Goal: Find specific page/section: Find specific page/section

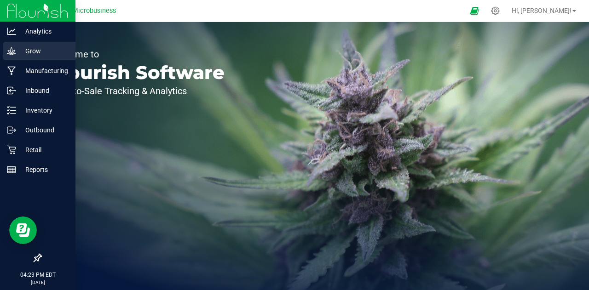
click at [24, 58] on div "Grow" at bounding box center [39, 51] width 73 height 18
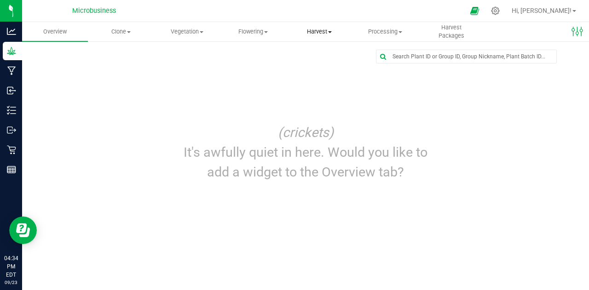
click at [308, 35] on span "Harvest" at bounding box center [319, 32] width 65 height 8
click at [264, 30] on span "Flowering" at bounding box center [252, 32] width 65 height 8
click at [319, 36] on uib-tab-heading "Harvest Harvests Harvested plants" at bounding box center [319, 32] width 65 height 18
click at [309, 56] on span "Harvests" at bounding box center [311, 56] width 51 height 8
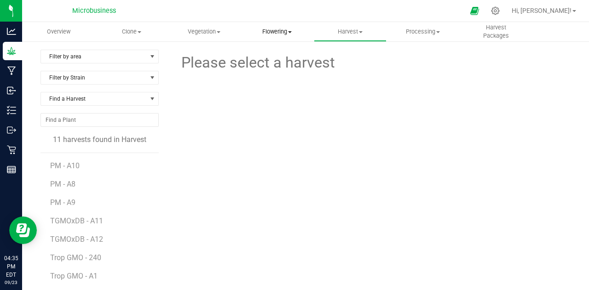
click at [272, 33] on span "Flowering" at bounding box center [277, 32] width 72 height 8
click at [270, 65] on span "Flowering groups" at bounding box center [279, 67] width 76 height 8
